Goal: Find specific page/section: Find specific page/section

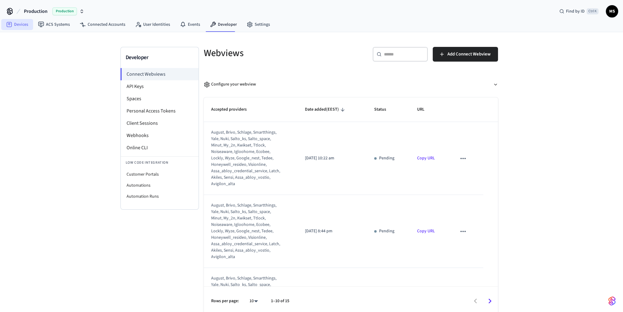
click at [24, 24] on link "Devices" at bounding box center [17, 24] width 32 height 11
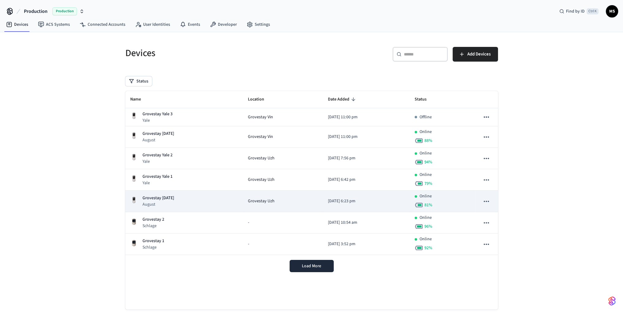
click at [153, 203] on p "August" at bounding box center [159, 204] width 32 height 6
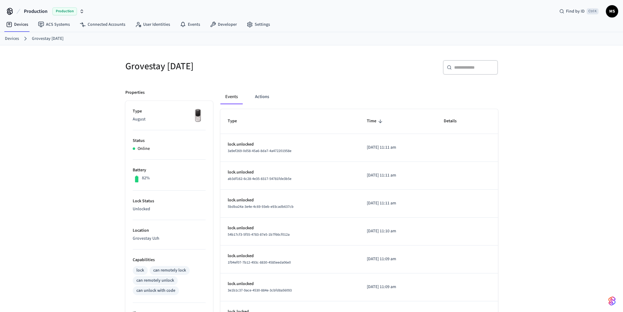
scroll to position [130, 0]
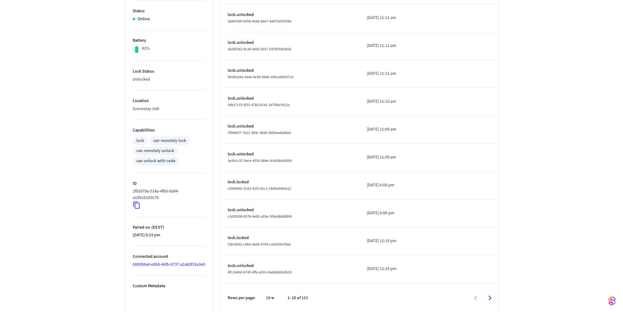
click at [85, 114] on div "Grovestay [DATE] ​ ​ Properties Type August Status Online Battery 82% Lock Stat…" at bounding box center [311, 114] width 623 height 397
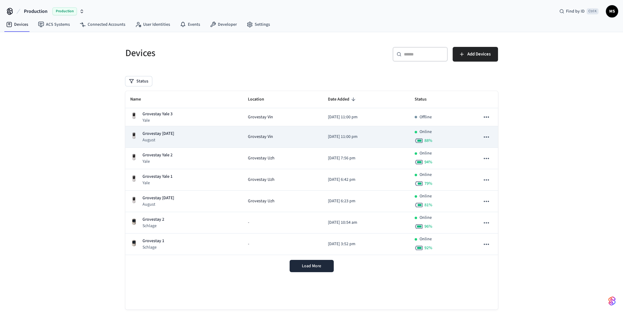
click at [180, 137] on div "Grovestay [DATE] August" at bounding box center [184, 137] width 108 height 13
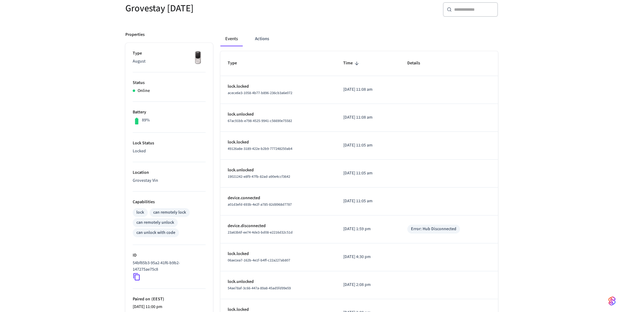
scroll to position [130, 0]
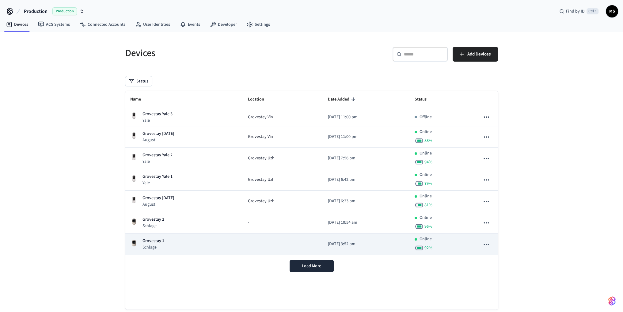
click at [198, 241] on div "Grovestay 1 Schlage" at bounding box center [184, 244] width 108 height 13
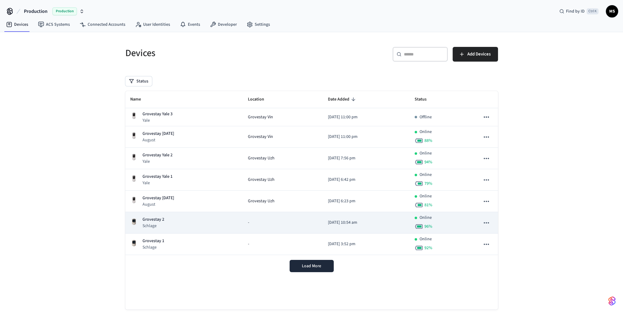
click at [196, 227] on div "Grovestay 2 Schlage" at bounding box center [184, 222] width 108 height 13
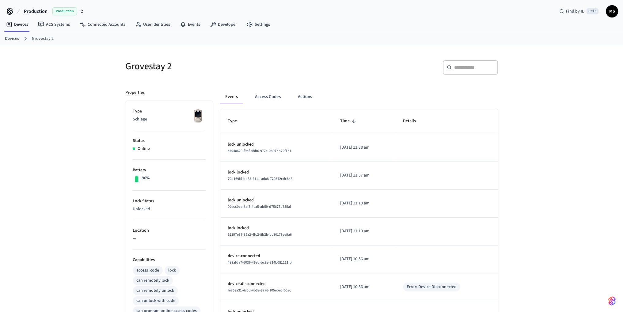
click at [77, 106] on div "Grovestay 2 ​ ​ Properties Type Schlage Status Online Battery 96% Lock Status U…" at bounding box center [311, 249] width 623 height 409
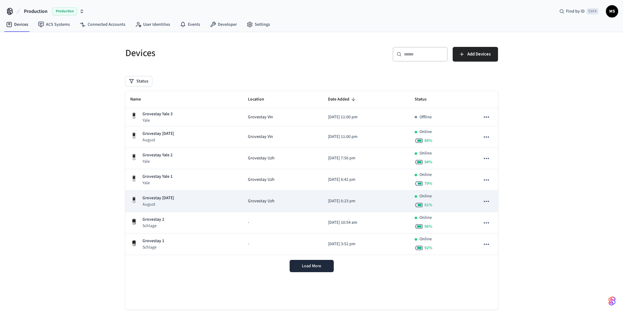
click at [190, 200] on div "Grovestay [DATE] August" at bounding box center [184, 201] width 108 height 13
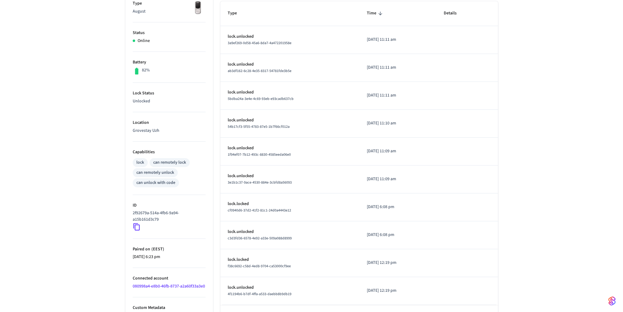
scroll to position [130, 0]
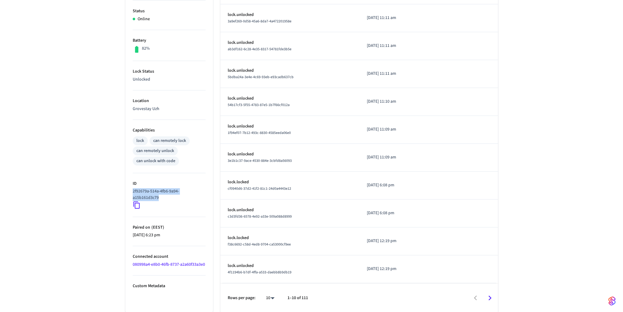
drag, startPoint x: 162, startPoint y: 197, endPoint x: 132, endPoint y: 190, distance: 30.4
click at [132, 190] on ul "Type August Status Online Battery 82% Lock Status Unlocked Location [GEOGRAPHIC…" at bounding box center [169, 142] width 88 height 342
copy p "2f92679a-514a-4fb6-9a94-a15b161d3c79"
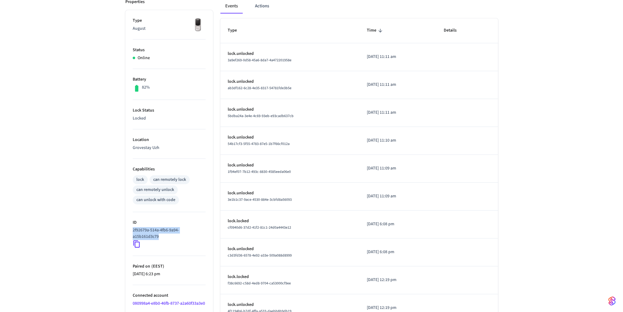
scroll to position [0, 0]
